Goal: Find specific page/section: Find specific page/section

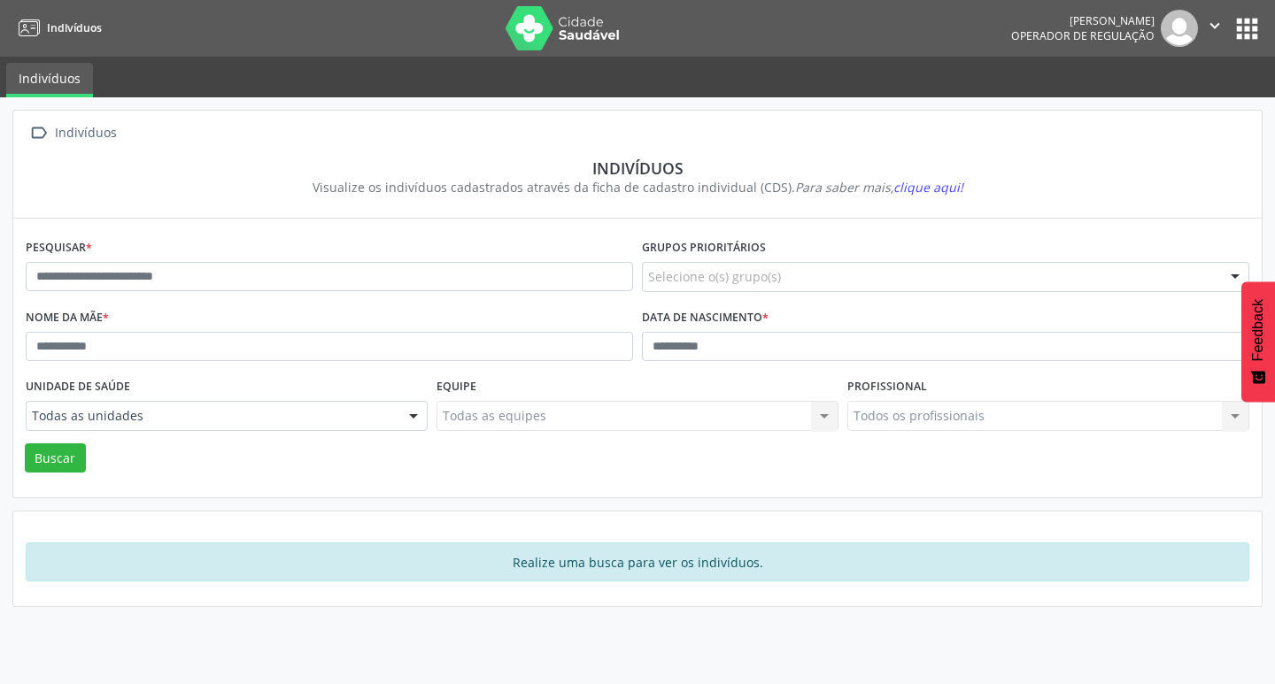
click at [883, 422] on div "Todos os profissionais Todos os profissionais Nenhum resultado encontrado para:…" at bounding box center [1048, 416] width 402 height 30
click at [1239, 27] on button "apps" at bounding box center [1247, 28] width 31 height 31
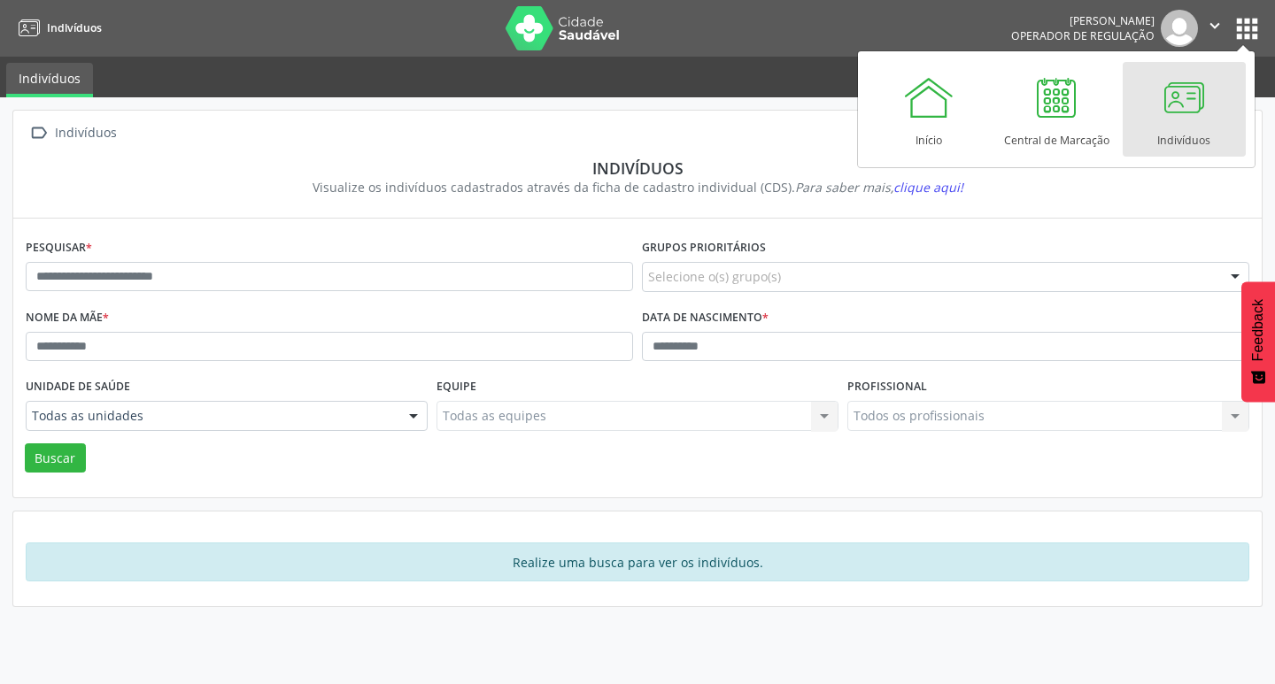
click at [1178, 122] on link "Indivíduos" at bounding box center [1184, 109] width 123 height 95
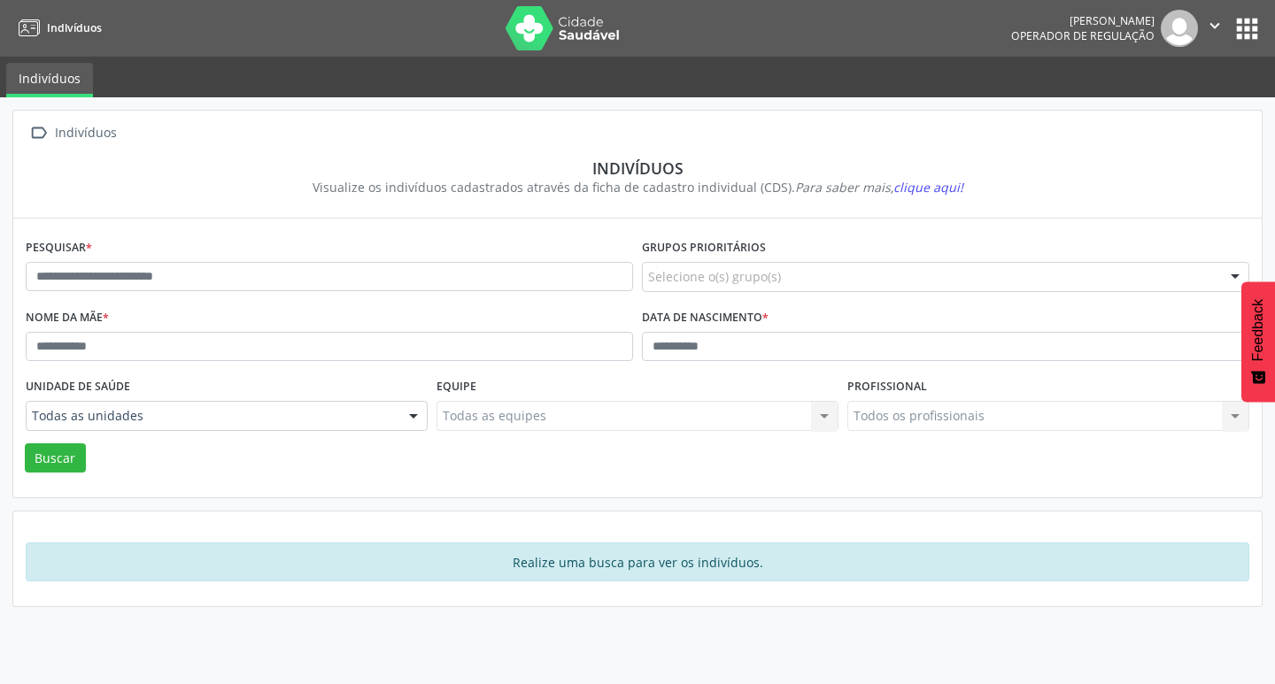
click at [1252, 28] on button "apps" at bounding box center [1247, 28] width 31 height 31
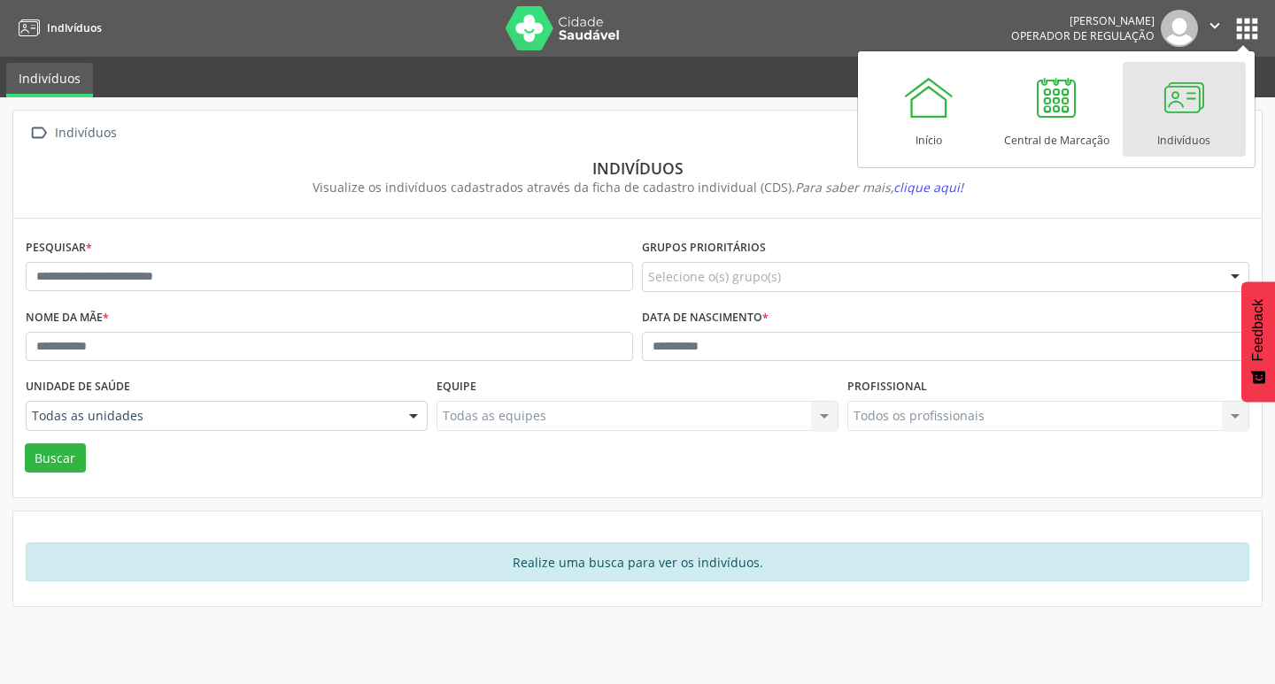
click at [541, 220] on div "Pesquisar * Grupos prioritários Selecione o(s) grupo(s) Acamado Criança Câncer …" at bounding box center [637, 358] width 1248 height 279
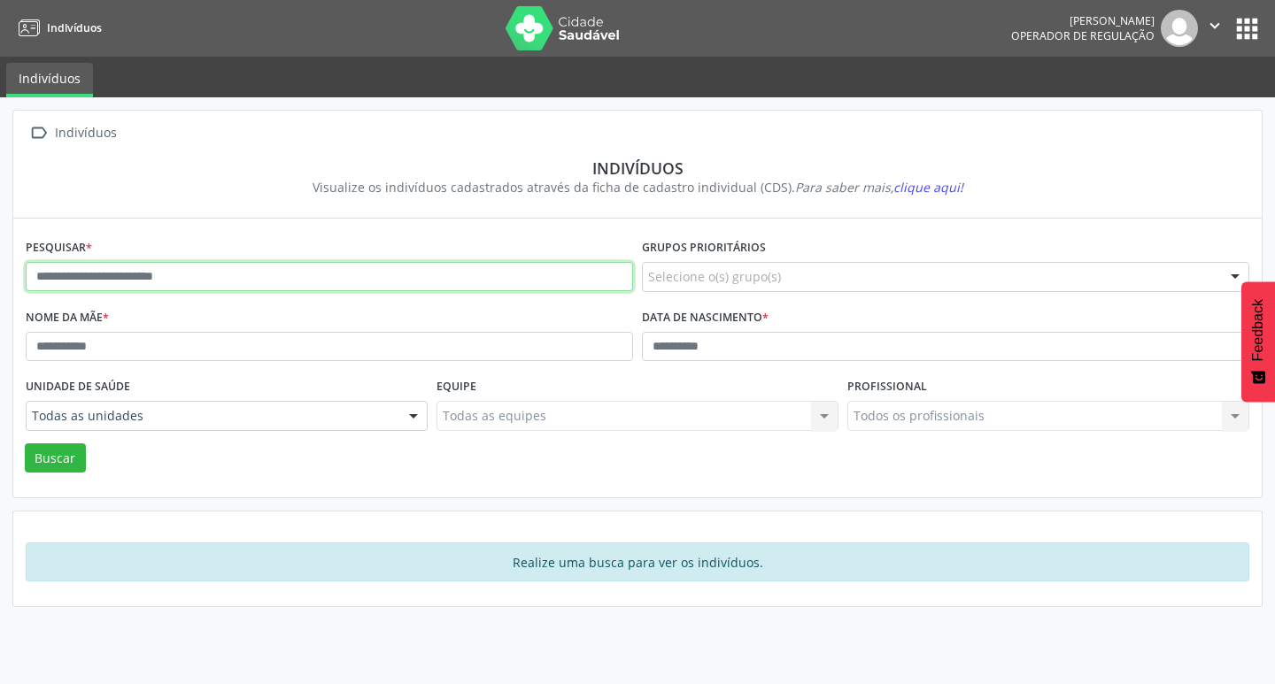
click at [375, 284] on input "text" at bounding box center [329, 277] width 607 height 30
click at [218, 228] on div "Pesquisar * Grupos prioritários Selecione o(s) grupo(s) Acamado Criança Câncer …" at bounding box center [637, 358] width 1248 height 279
drag, startPoint x: 1248, startPoint y: 20, endPoint x: 1207, endPoint y: 42, distance: 47.1
click at [1248, 22] on button "apps" at bounding box center [1247, 28] width 31 height 31
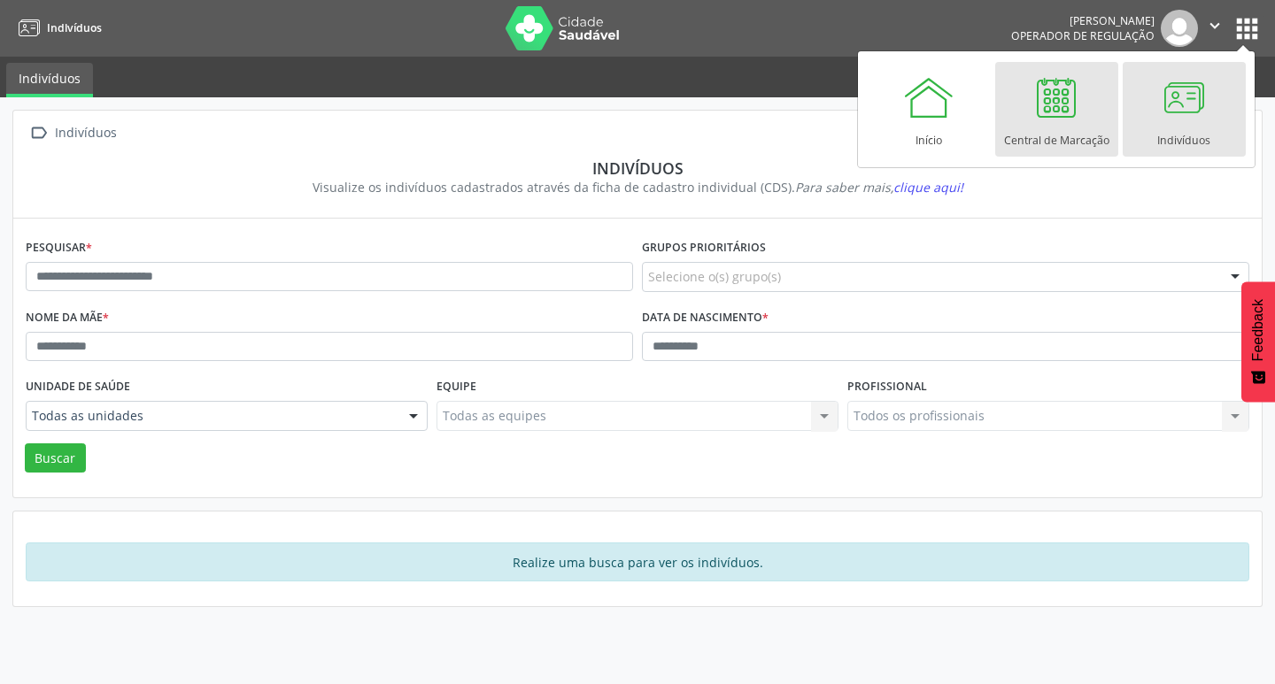
click at [1052, 128] on div "Central de Marcação" at bounding box center [1056, 136] width 105 height 24
